Goal: Information Seeking & Learning: Learn about a topic

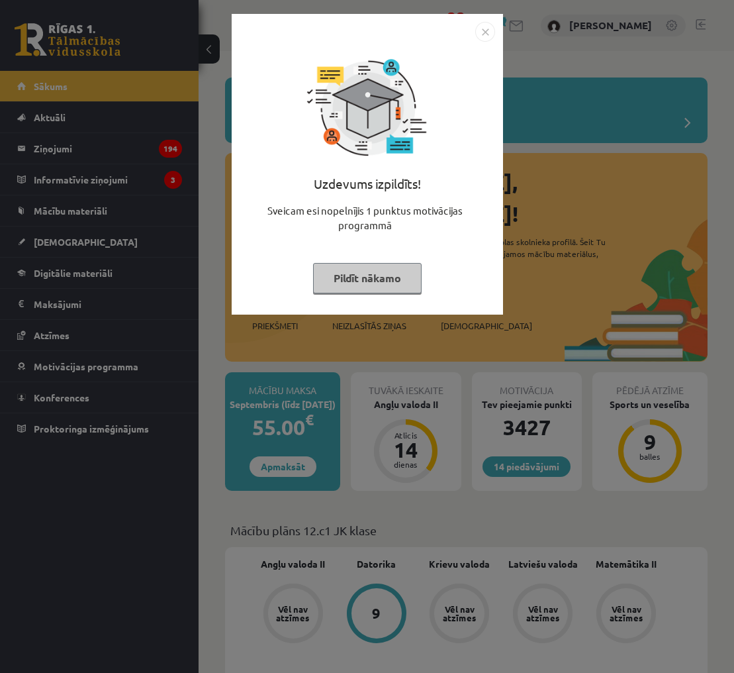
click at [482, 32] on img "Close" at bounding box center [485, 32] width 20 height 20
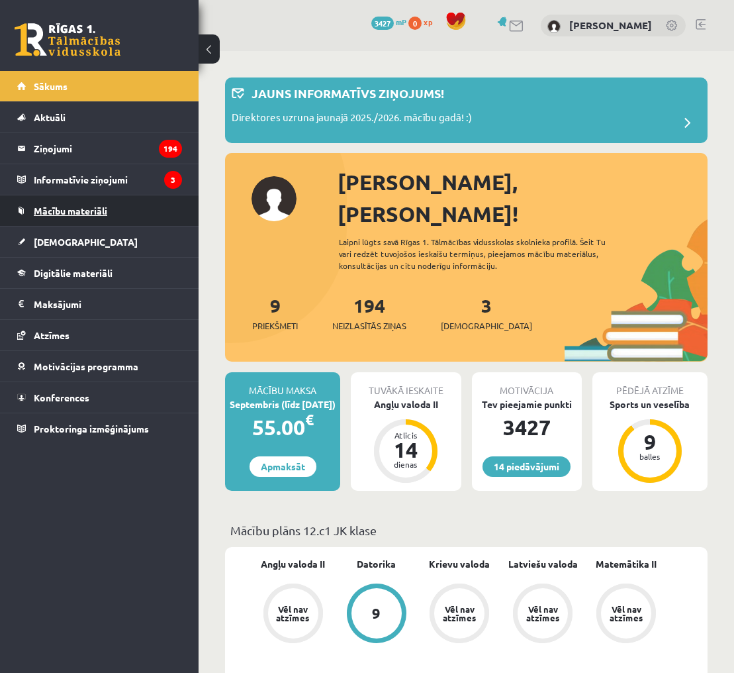
click at [159, 208] on link "Mācību materiāli" at bounding box center [99, 210] width 165 height 30
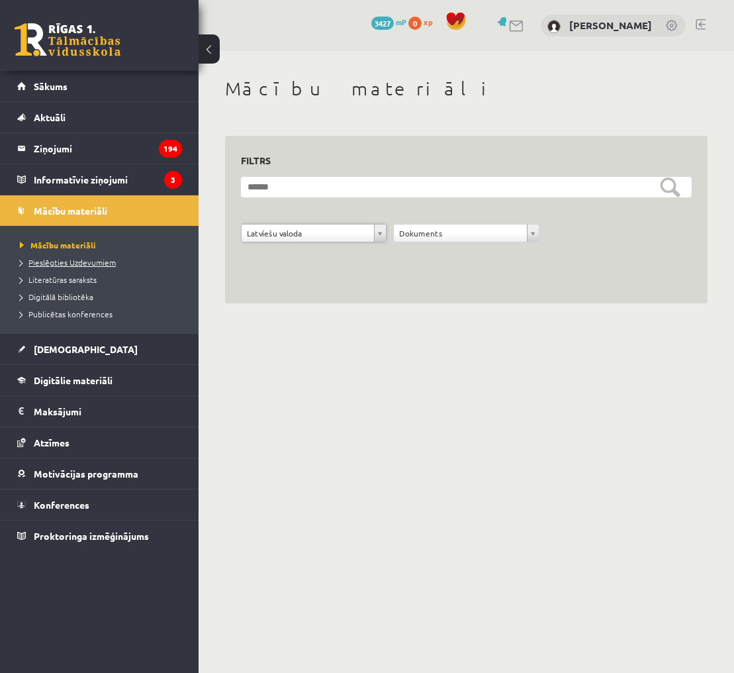
click at [93, 262] on span "Pieslēgties Uzdevumiem" at bounding box center [68, 262] width 96 height 11
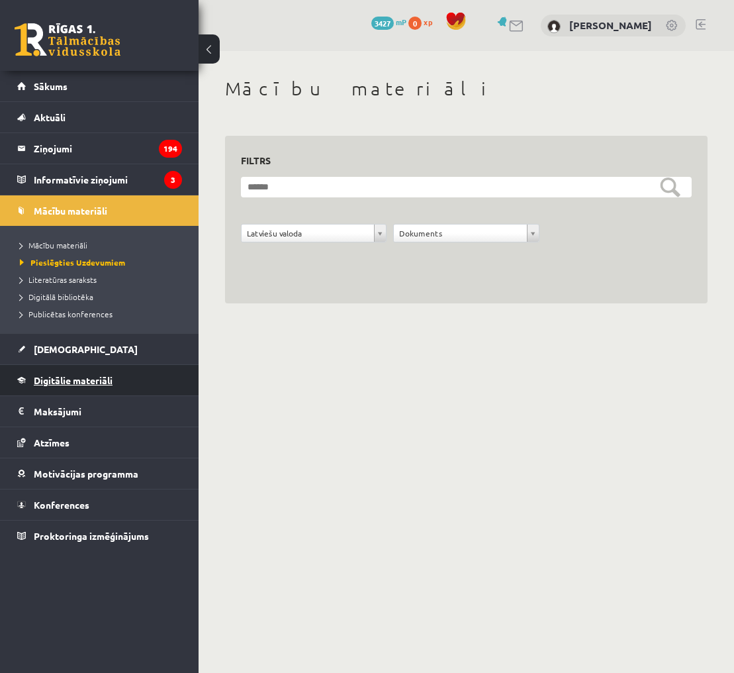
click at [68, 376] on span "Digitālie materiāli" at bounding box center [73, 380] width 79 height 12
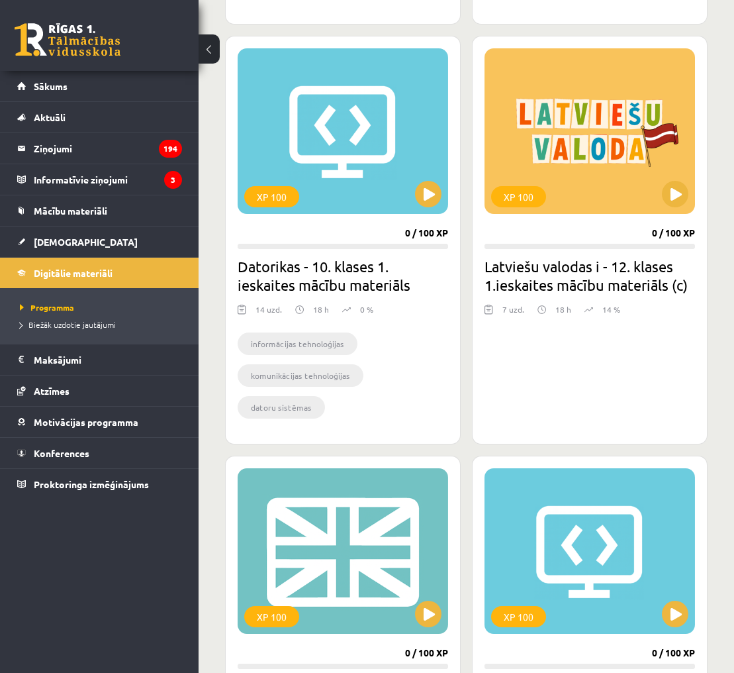
scroll to position [1502, 0]
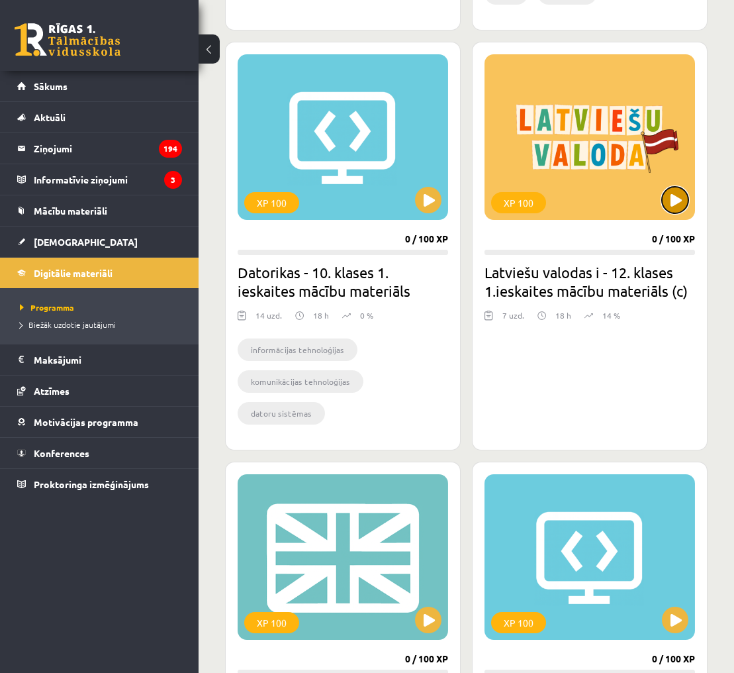
click at [675, 205] on button at bounding box center [675, 200] width 26 height 26
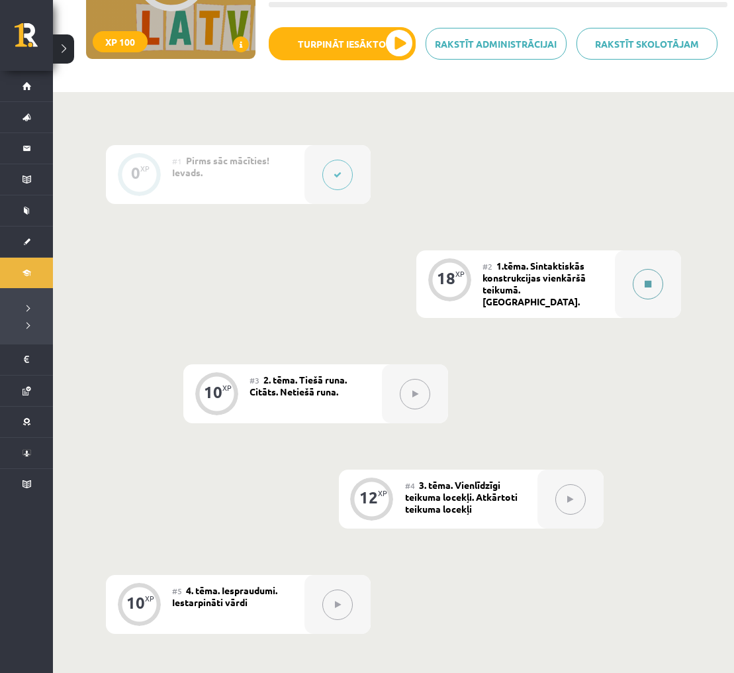
scroll to position [207, 0]
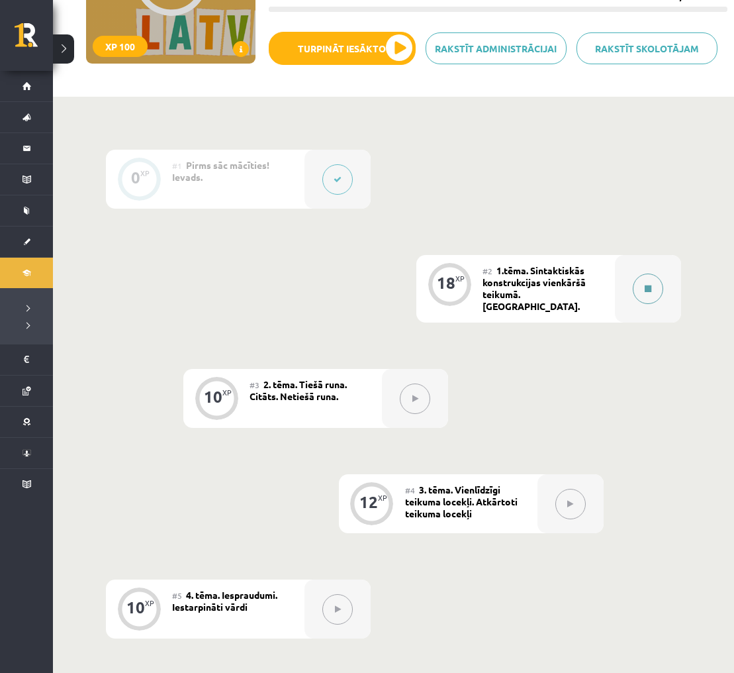
click at [652, 279] on button at bounding box center [648, 288] width 30 height 30
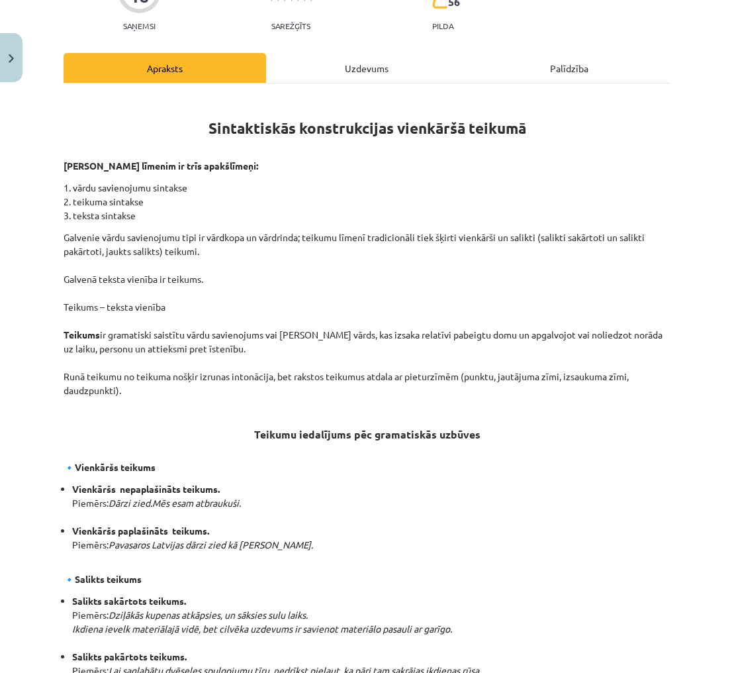
scroll to position [142, 0]
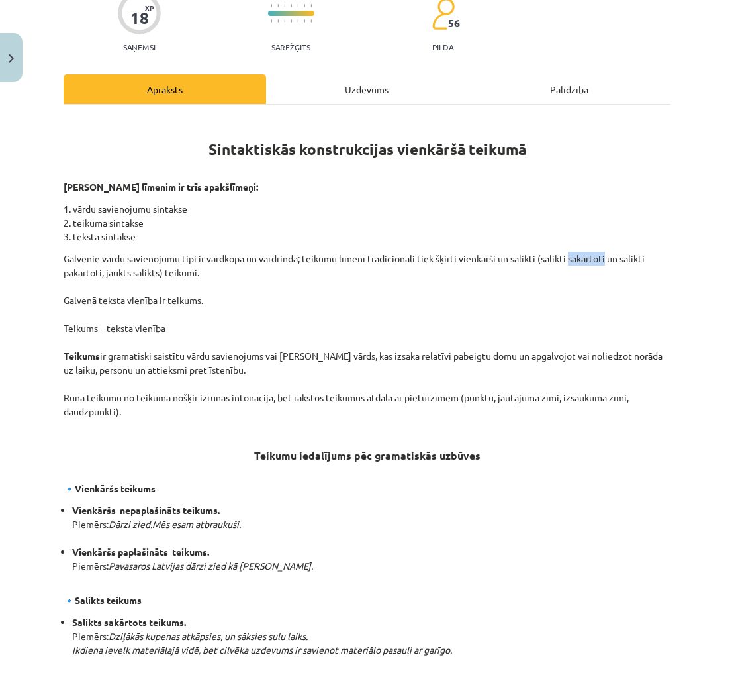
drag, startPoint x: 569, startPoint y: 238, endPoint x: 605, endPoint y: 238, distance: 35.8
click at [605, 252] on p "Galvenie vārdu savienojumu tipi ir vārdkopa un vārdrinda; teikumu līmenī tradic…" at bounding box center [367, 335] width 607 height 167
copy p "sakārtoti"
drag, startPoint x: 64, startPoint y: 252, endPoint x: 103, endPoint y: 252, distance: 39.7
click at [103, 252] on p "Galvenie vārdu savienojumu tipi ir vārdkopa un vārdrinda; teikumu līmenī tradic…" at bounding box center [367, 335] width 607 height 167
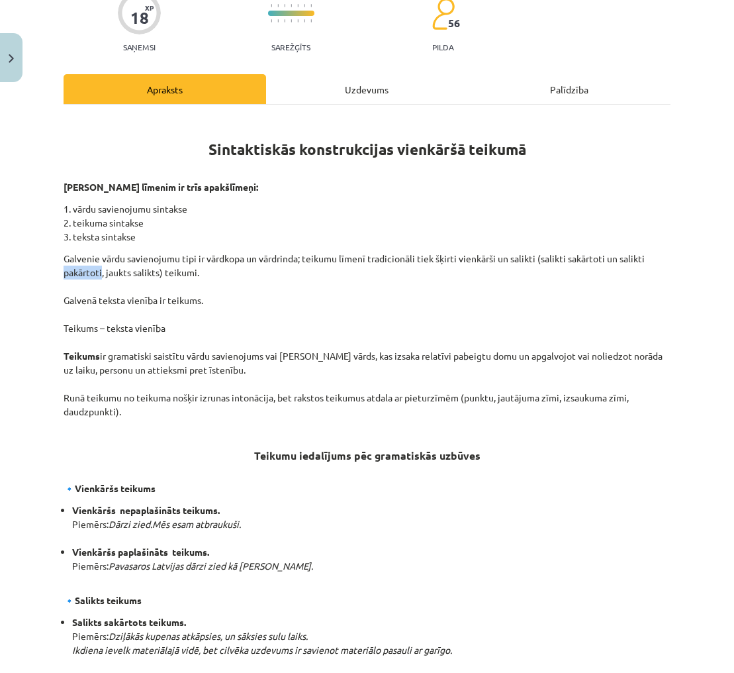
copy p "pakārtoti"
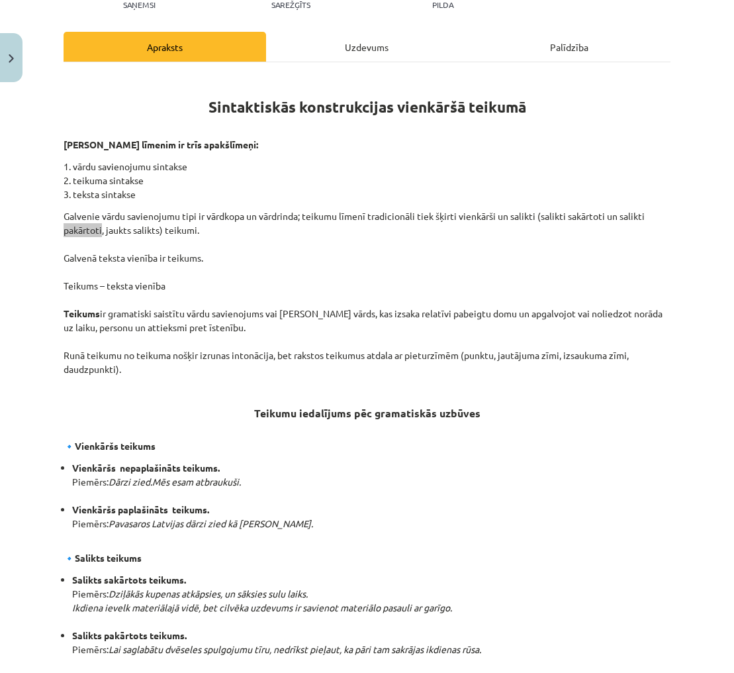
scroll to position [182, 0]
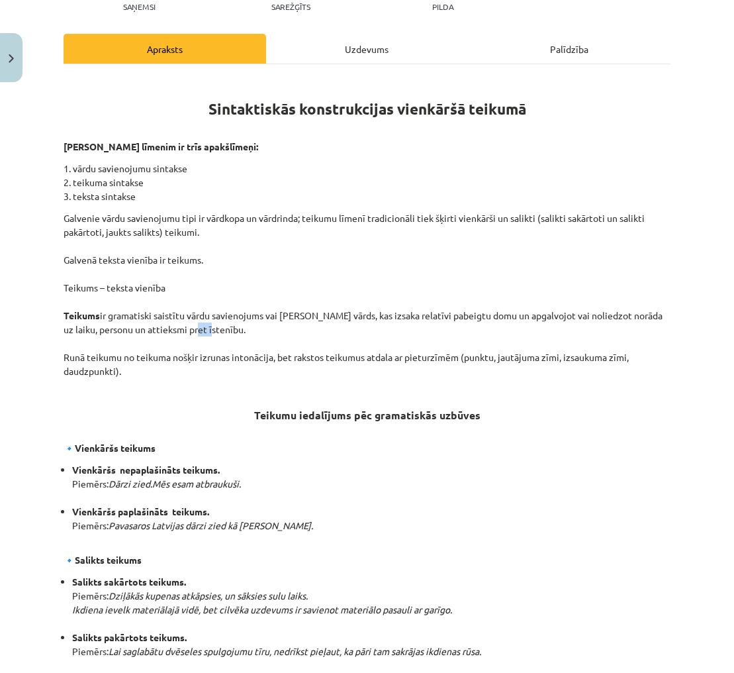
drag, startPoint x: 198, startPoint y: 308, endPoint x: 216, endPoint y: 306, distance: 18.6
click at [216, 306] on p "Galvenie vārdu savienojumu tipi ir vārdkopa un vārdrinda; teikumu līmenī tradic…" at bounding box center [367, 294] width 607 height 167
click at [385, 318] on p "Galvenie vārdu savienojumu tipi ir vārdkopa un vārdrinda; teikumu līmenī tradic…" at bounding box center [367, 294] width 607 height 167
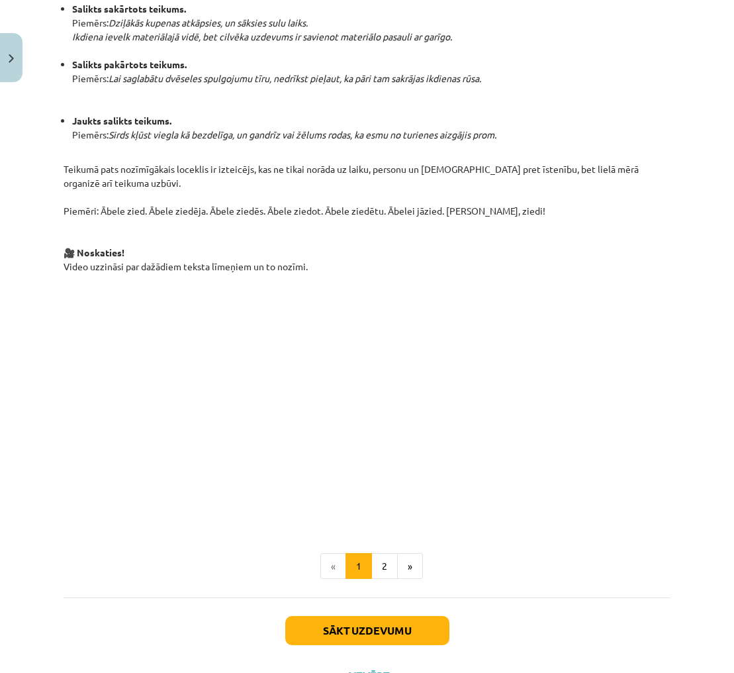
scroll to position [753, 0]
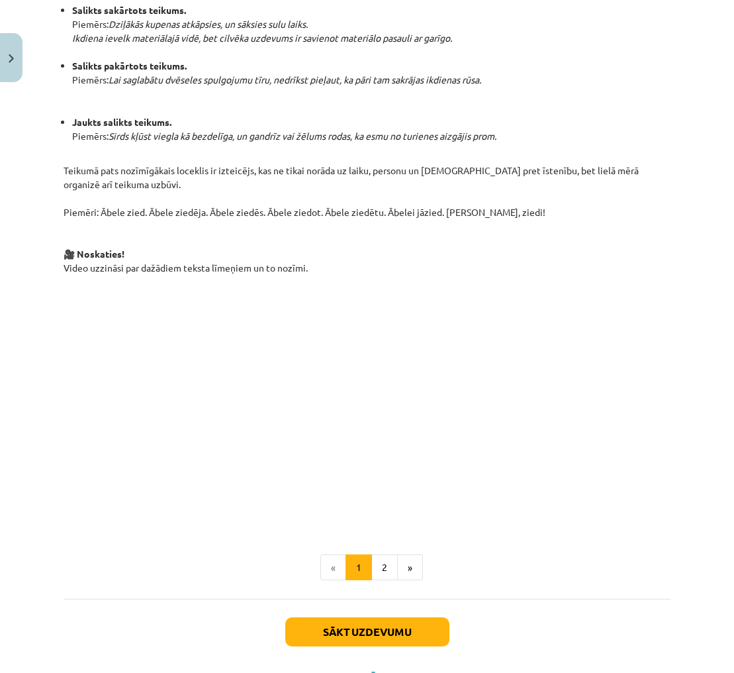
click at [616, 370] on p at bounding box center [367, 404] width 607 height 242
click at [383, 554] on button "2" at bounding box center [384, 567] width 26 height 26
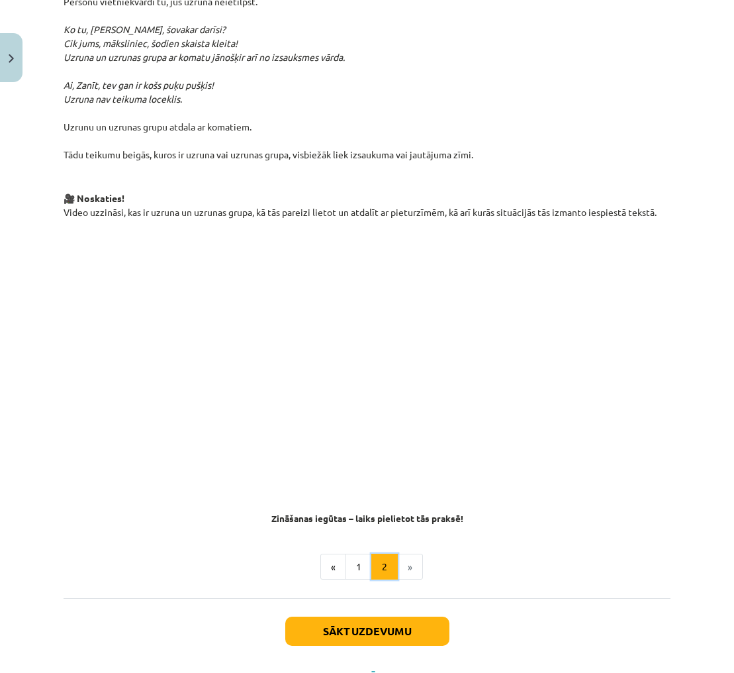
scroll to position [561, 0]
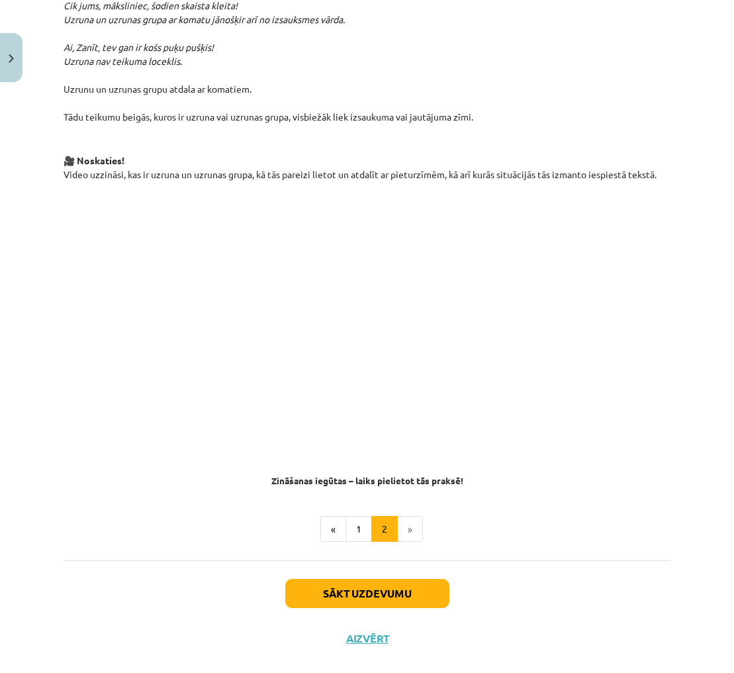
click at [410, 516] on li "»" at bounding box center [410, 529] width 25 height 26
click at [422, 579] on button "Sākt uzdevumu" at bounding box center [367, 593] width 164 height 29
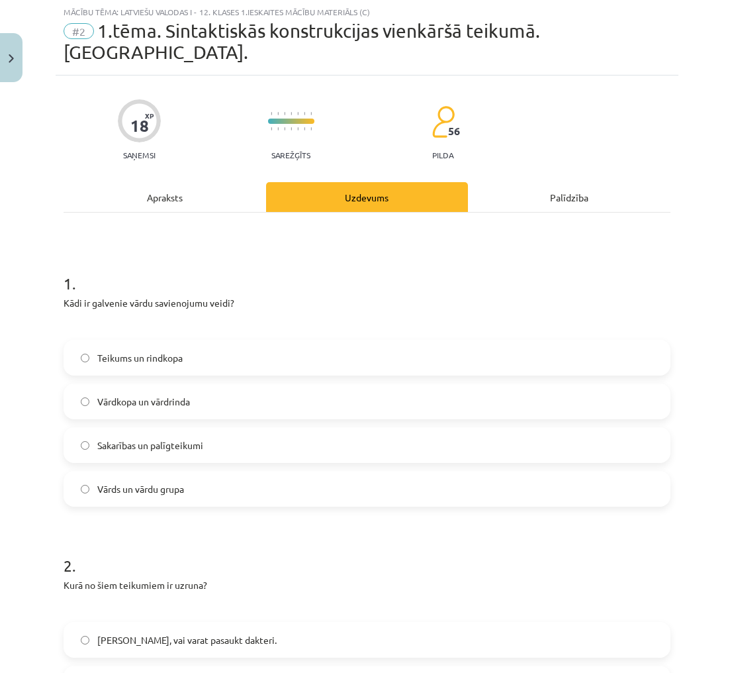
scroll to position [33, 0]
drag, startPoint x: 81, startPoint y: 285, endPoint x: 73, endPoint y: 285, distance: 8.0
click at [81, 297] on p "Kādi ir galvenie vārdu savienojumu veidi?" at bounding box center [367, 304] width 607 height 14
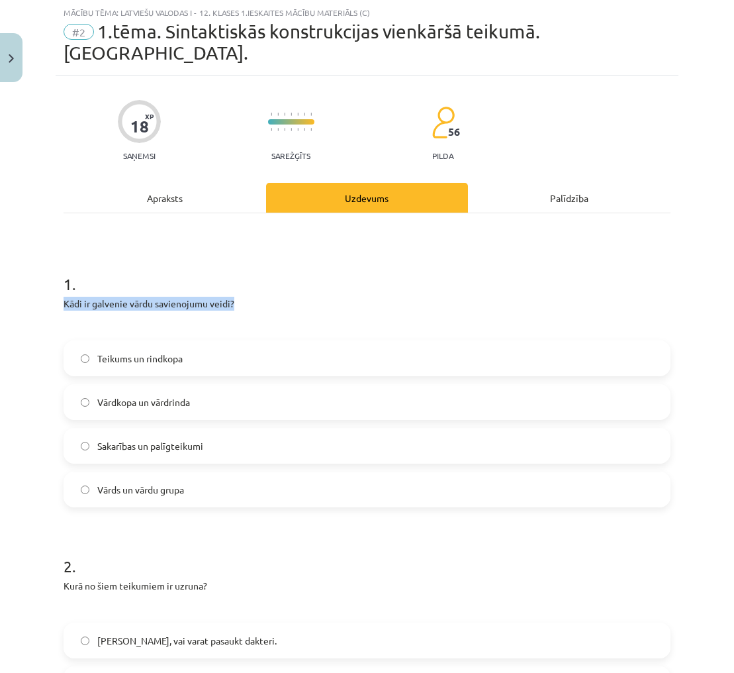
drag, startPoint x: 66, startPoint y: 282, endPoint x: 260, endPoint y: 281, distance: 194.6
copy p "Kādi ir galvenie vārdu savienojumu veidi?"
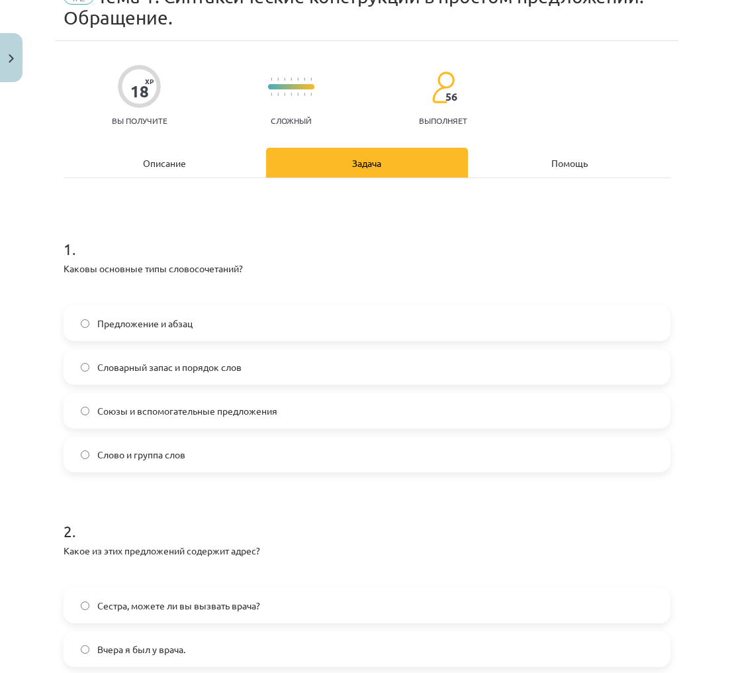
scroll to position [67, 0]
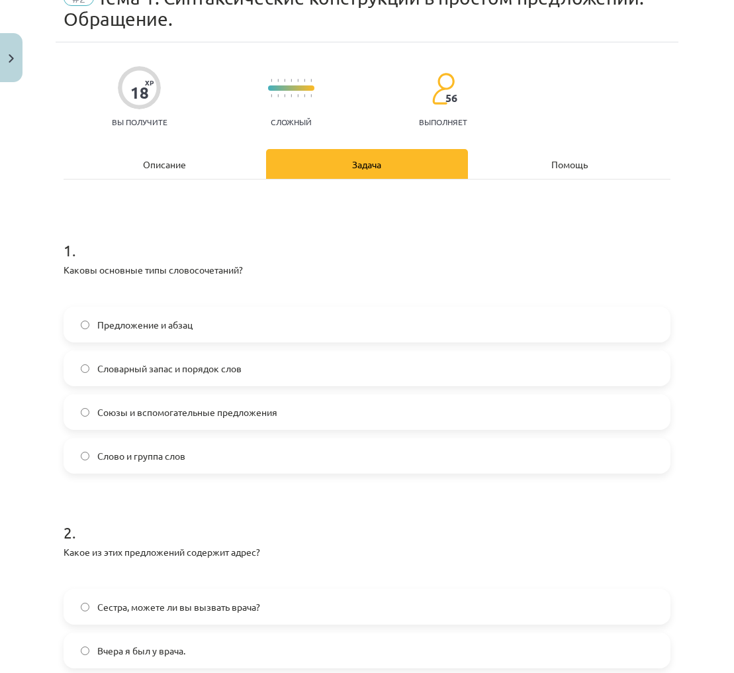
drag, startPoint x: 77, startPoint y: 277, endPoint x: 70, endPoint y: 275, distance: 7.7
click at [76, 277] on div "Каковы основные типы словосочетаний?" at bounding box center [367, 281] width 607 height 36
drag, startPoint x: 64, startPoint y: 269, endPoint x: 220, endPoint y: 284, distance: 157.0
click at [220, 284] on div "Каковы основные типы словосочетаний?" at bounding box center [367, 281] width 607 height 36
copy div "Каковы основные типы словосочетаний?"
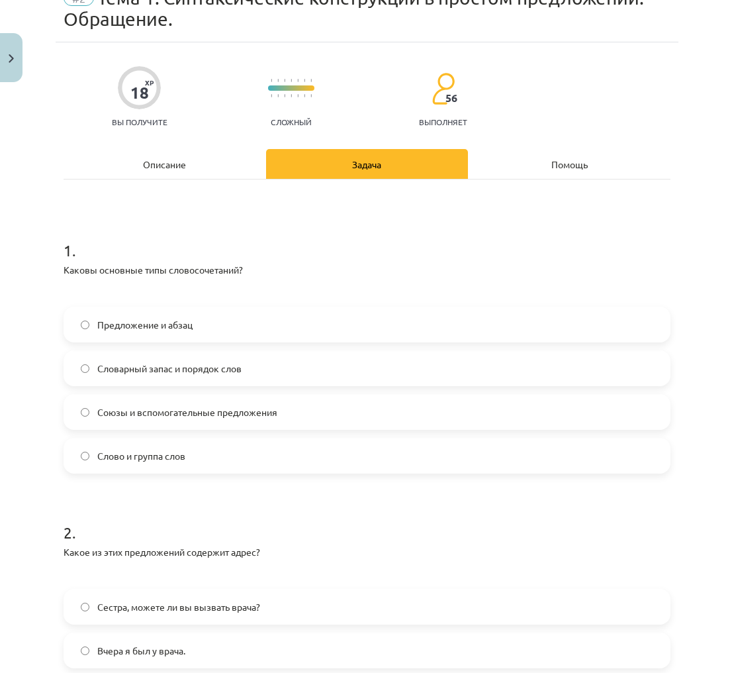
click at [406, 453] on label "Слово и группа слов" at bounding box center [367, 455] width 604 height 33
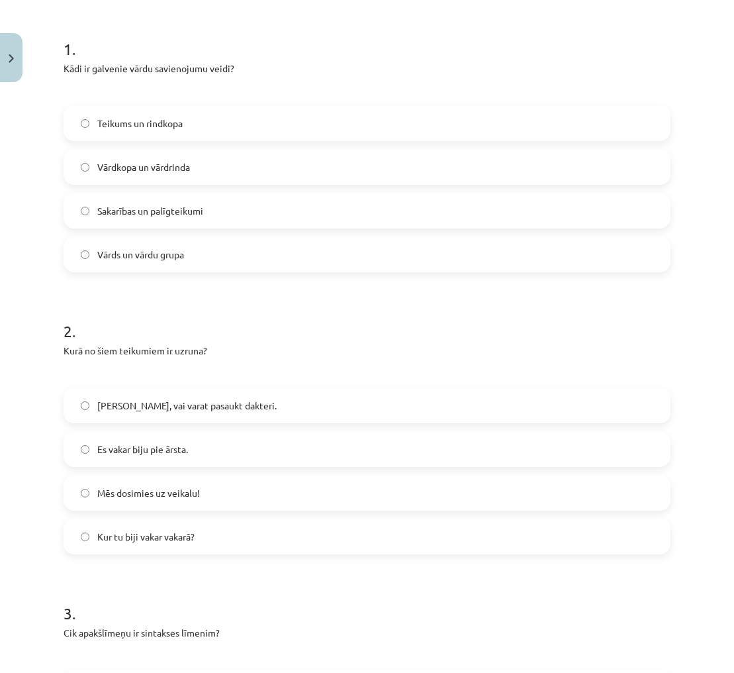
scroll to position [247, 0]
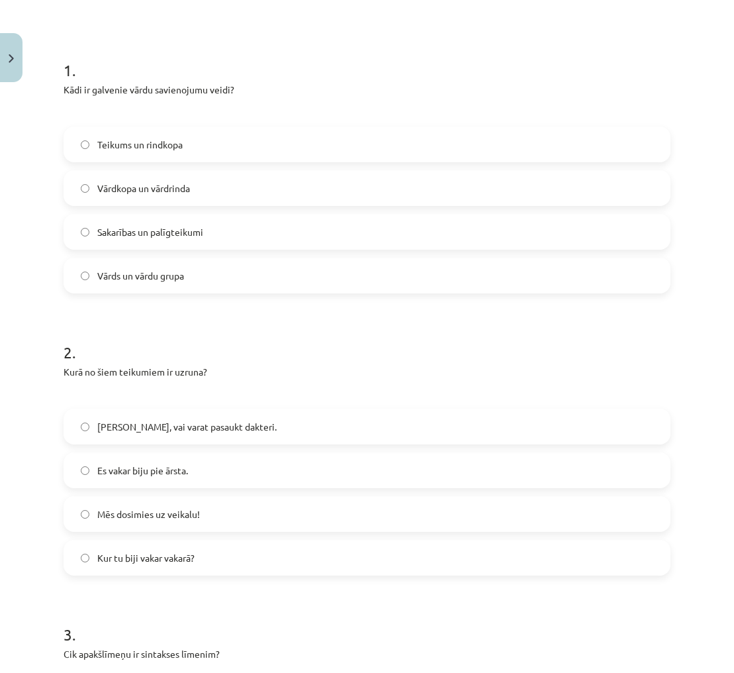
click at [395, 410] on label "[PERSON_NAME], vai varat pasaukt dakteri." at bounding box center [367, 426] width 604 height 33
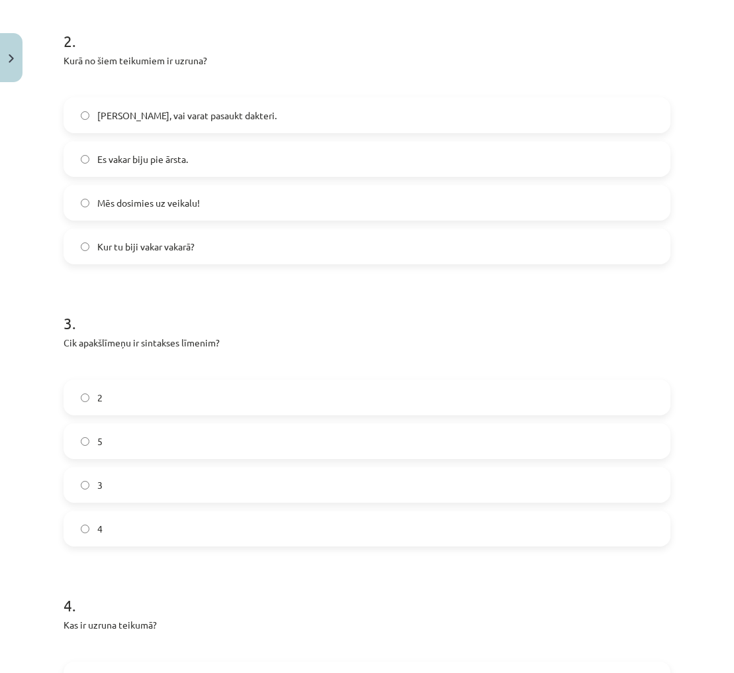
scroll to position [559, 0]
drag, startPoint x: 58, startPoint y: 320, endPoint x: 224, endPoint y: 324, distance: 166.2
copy p "Cik apakšlīmeņu ir sintakses līmenim?"
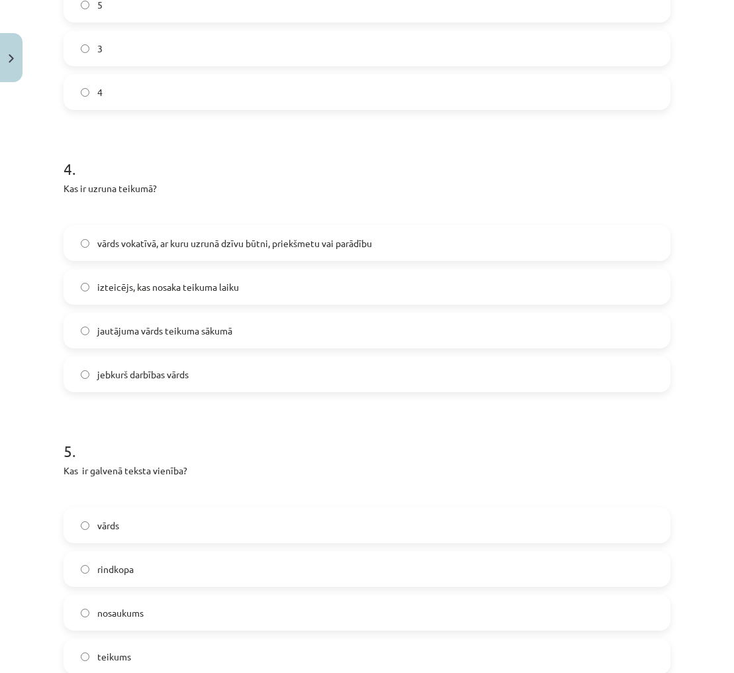
scroll to position [973, 0]
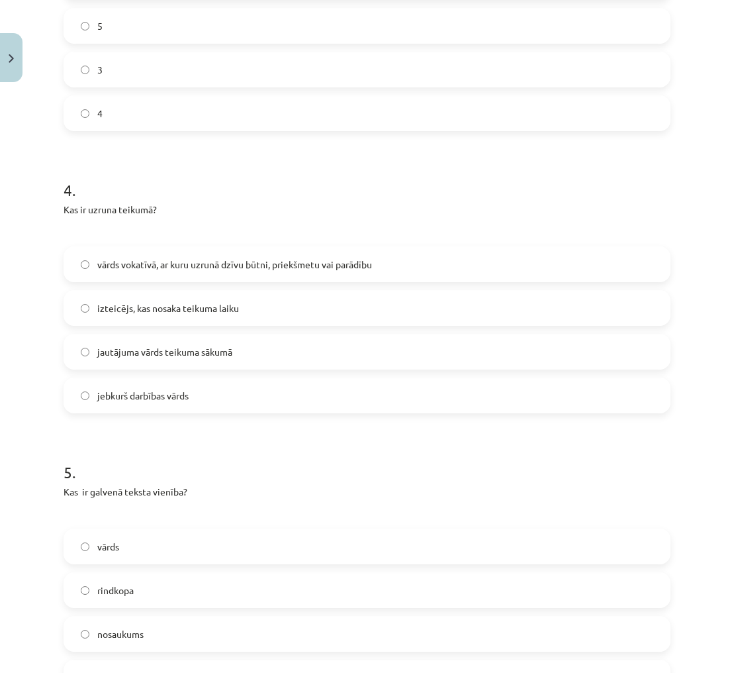
click at [511, 175] on h1 "4 ." at bounding box center [367, 178] width 607 height 41
click at [426, 248] on label "vārds vokatīvā, ar kuru uzrunā dzīvu būtni, priekšmetu vai parādību" at bounding box center [367, 264] width 604 height 33
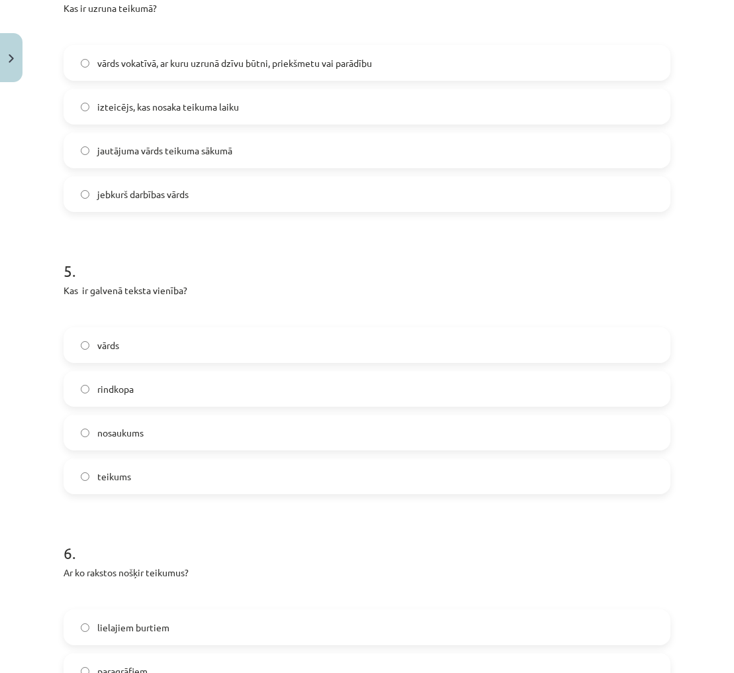
scroll to position [1177, 0]
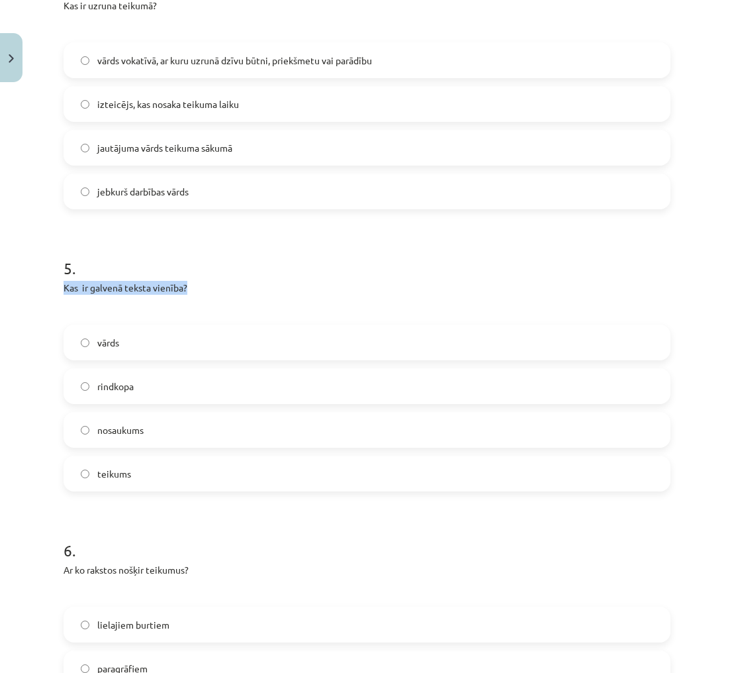
drag, startPoint x: 65, startPoint y: 264, endPoint x: 198, endPoint y: 266, distance: 133.1
click at [197, 281] on p "Kas ir galvenā teksta vienība?" at bounding box center [367, 288] width 607 height 14
copy p "Kas ir galvenā teksta vienība?"
click at [296, 326] on label "vārds" at bounding box center [367, 342] width 604 height 33
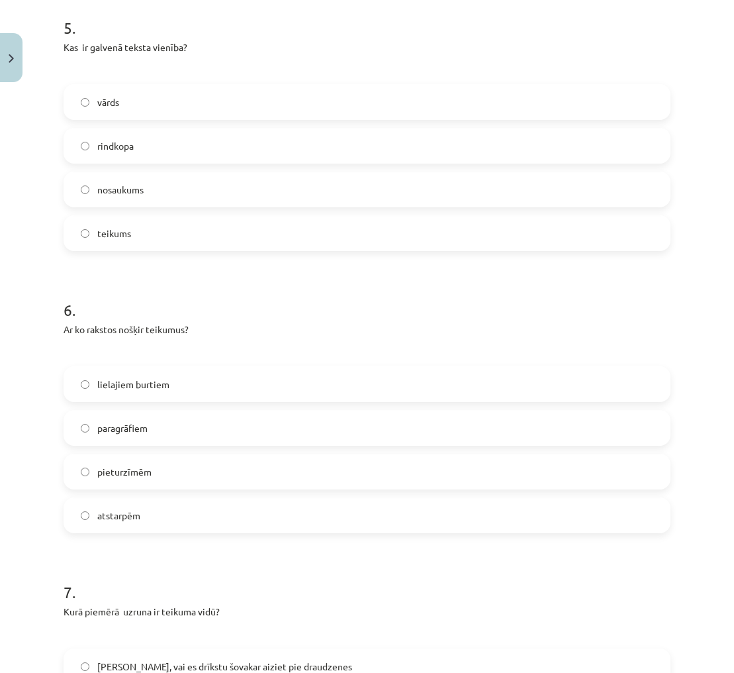
scroll to position [1417, 0]
click at [89, 323] on div "Ar ko rakstos nošķir teikumus?" at bounding box center [367, 341] width 607 height 36
drag, startPoint x: 66, startPoint y: 310, endPoint x: 195, endPoint y: 312, distance: 128.4
click at [195, 323] on p "Ar ko rakstos nošķir teikumus?" at bounding box center [367, 330] width 607 height 14
copy p "Ar ko rakstos nošķir teikumus?"
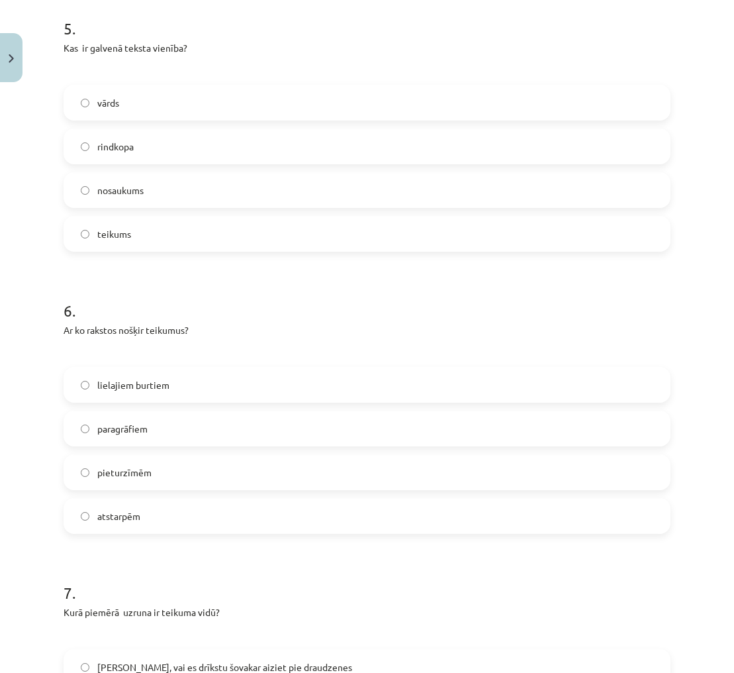
click at [585, 455] on label "pieturzīmēm" at bounding box center [367, 471] width 604 height 33
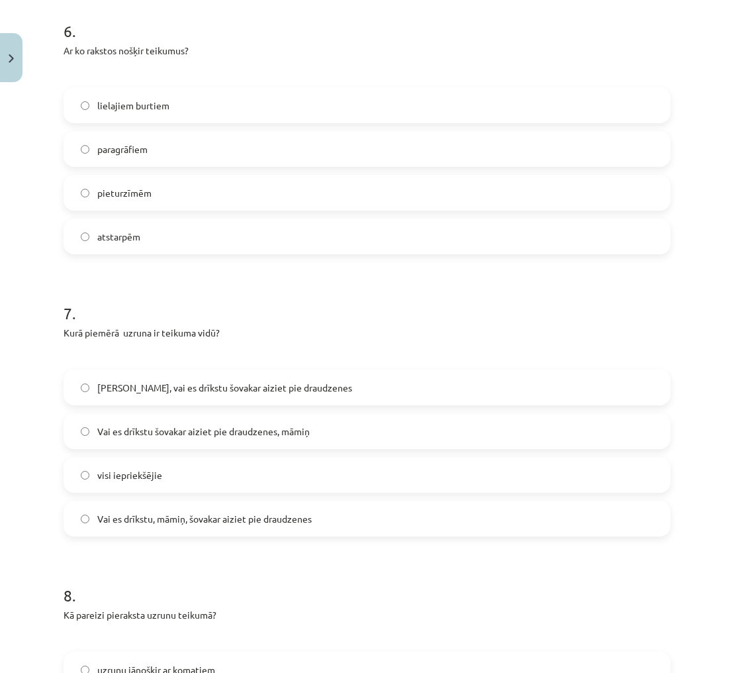
scroll to position [1701, 0]
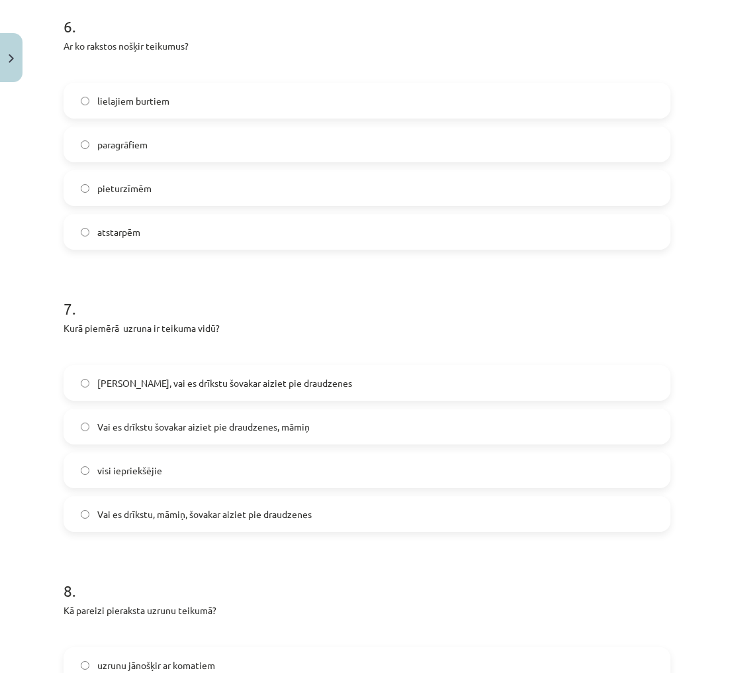
click at [252, 507] on span "Vai es drīkstu, māmiņ, šovakar aiziet pie draudzenes" at bounding box center [204, 514] width 214 height 14
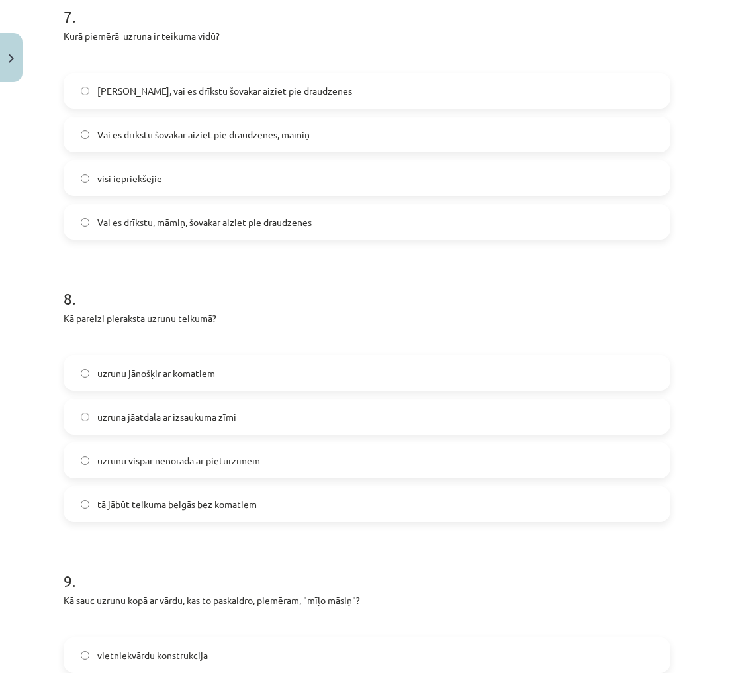
scroll to position [1996, 0]
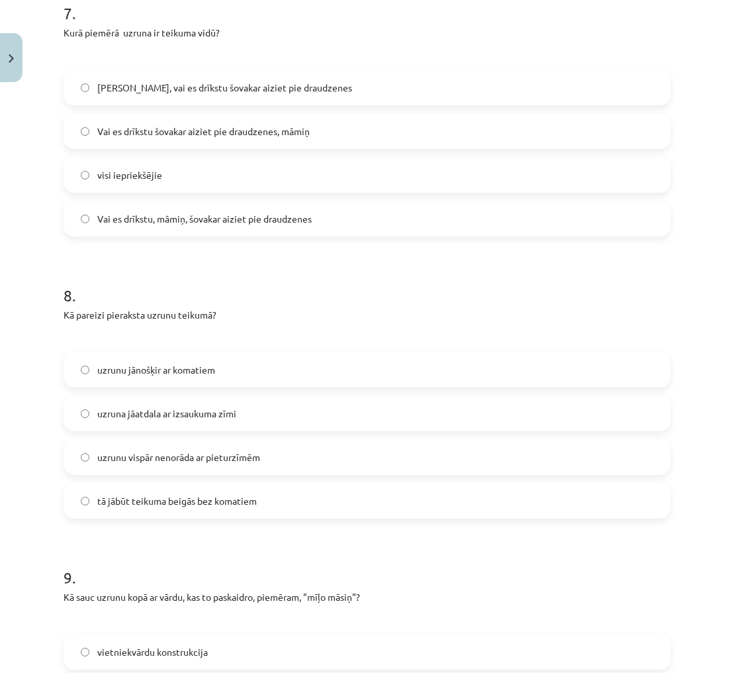
click at [297, 330] on p at bounding box center [367, 337] width 607 height 14
click at [273, 353] on label "uzrunu jānošķir ar komatiem" at bounding box center [367, 369] width 604 height 33
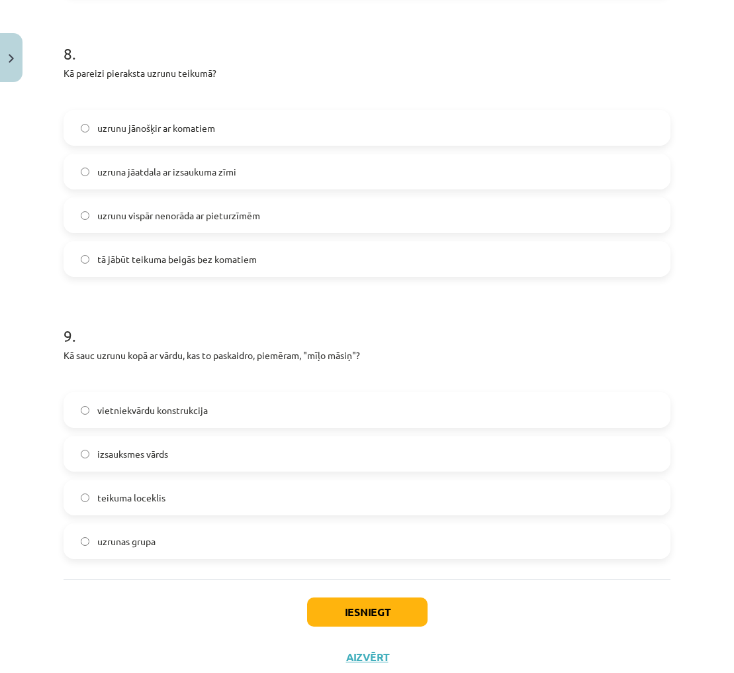
scroll to position [2243, 0]
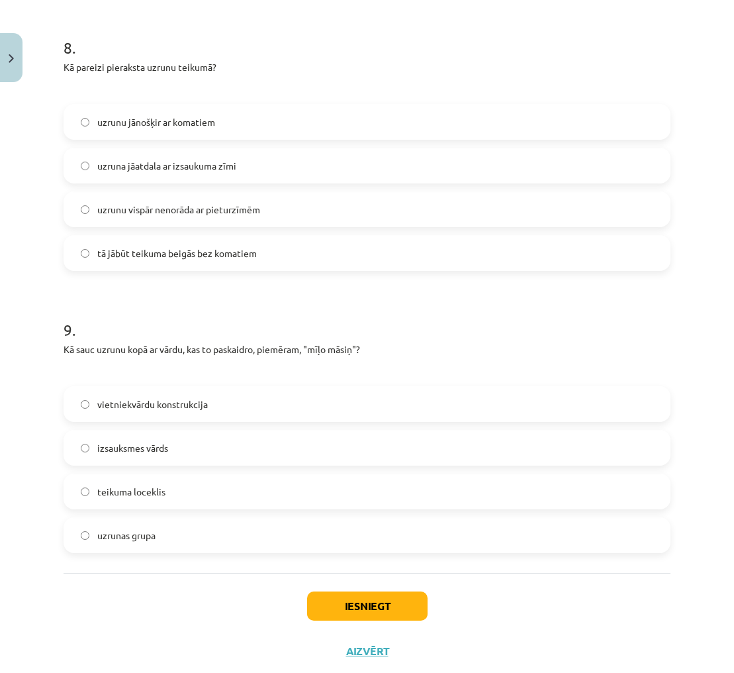
click at [166, 518] on label "uzrunas grupa" at bounding box center [367, 534] width 604 height 33
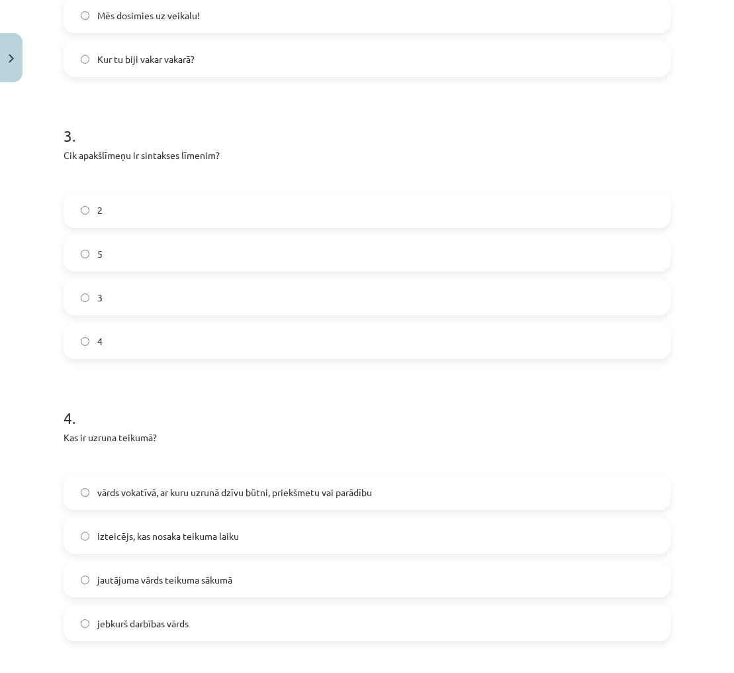
scroll to position [745, 0]
drag, startPoint x: 63, startPoint y: 136, endPoint x: 230, endPoint y: 136, distance: 167.5
copy p "Cik apakšlīmeņu ir sintakses līmenim?"
click at [339, 194] on label "2" at bounding box center [367, 210] width 604 height 33
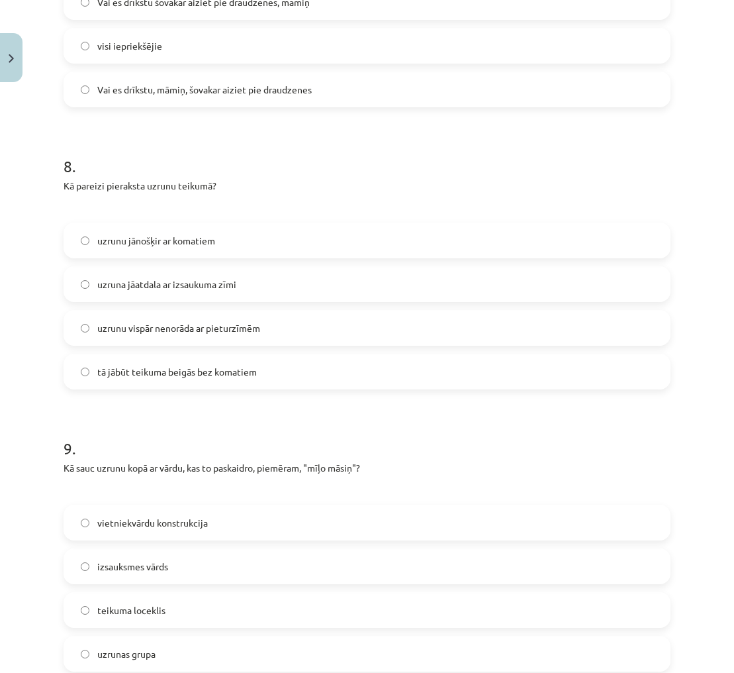
scroll to position [2256, 0]
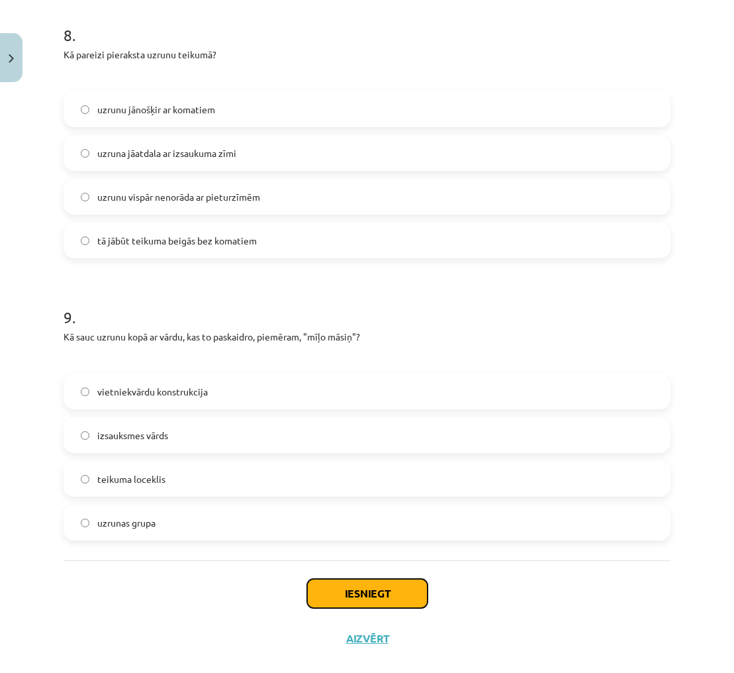
click at [410, 579] on button "Iesniegt" at bounding box center [367, 593] width 120 height 29
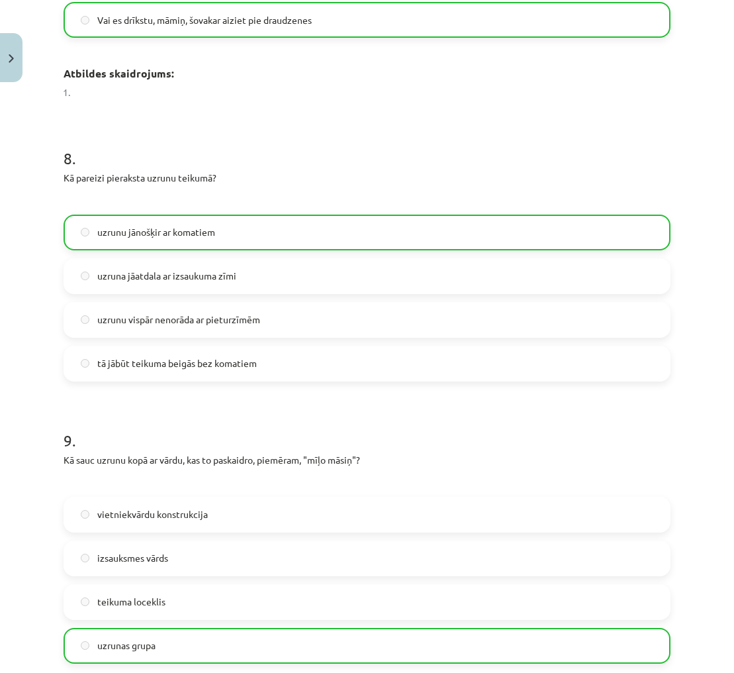
scroll to position [2359, 0]
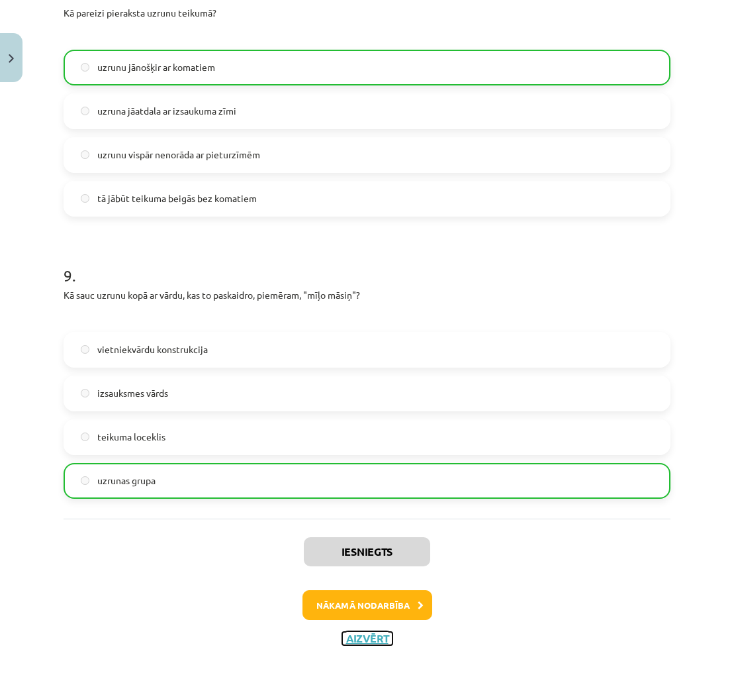
click at [368, 632] on button "Aizvērt" at bounding box center [367, 638] width 50 height 13
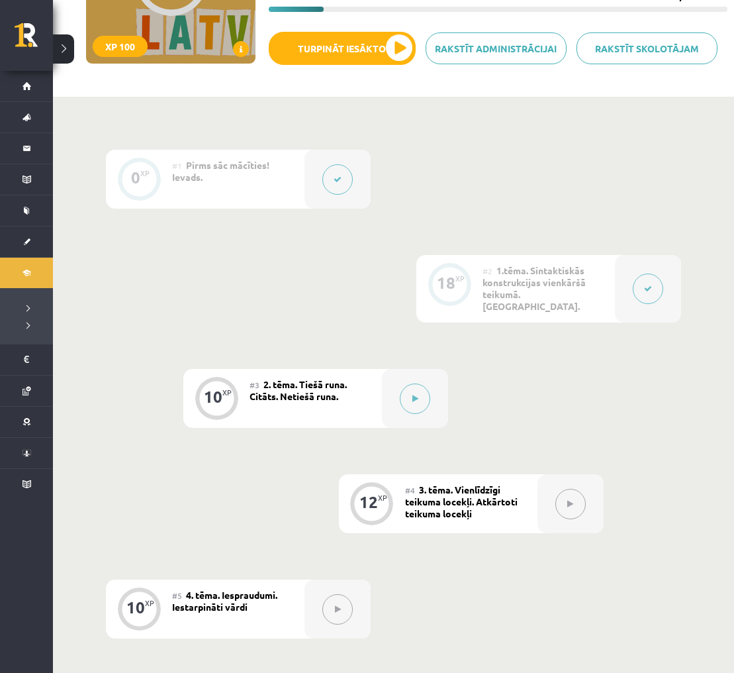
click at [651, 285] on icon at bounding box center [648, 289] width 8 height 8
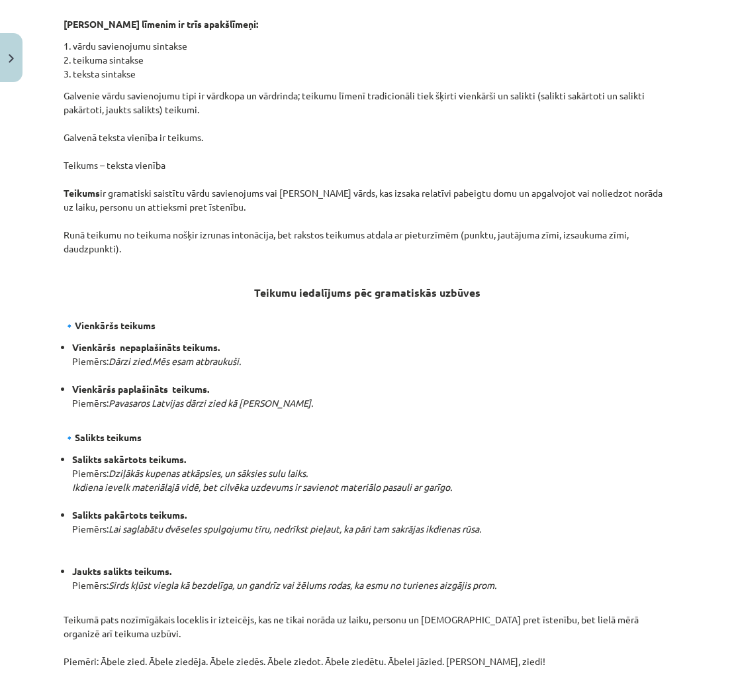
scroll to position [303, 0]
